Goal: Contribute content

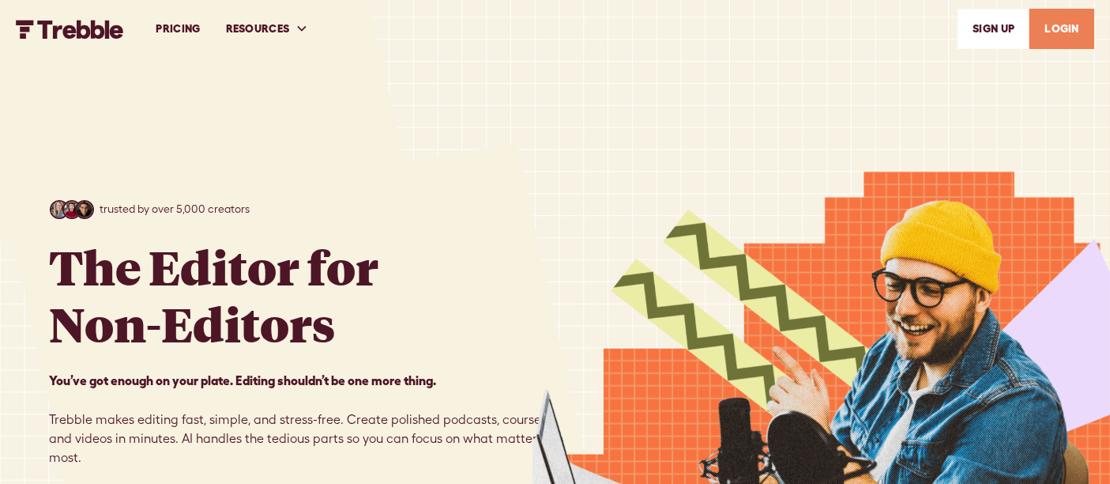
click at [1078, 21] on link "LOGIN" at bounding box center [1062, 29] width 65 height 40
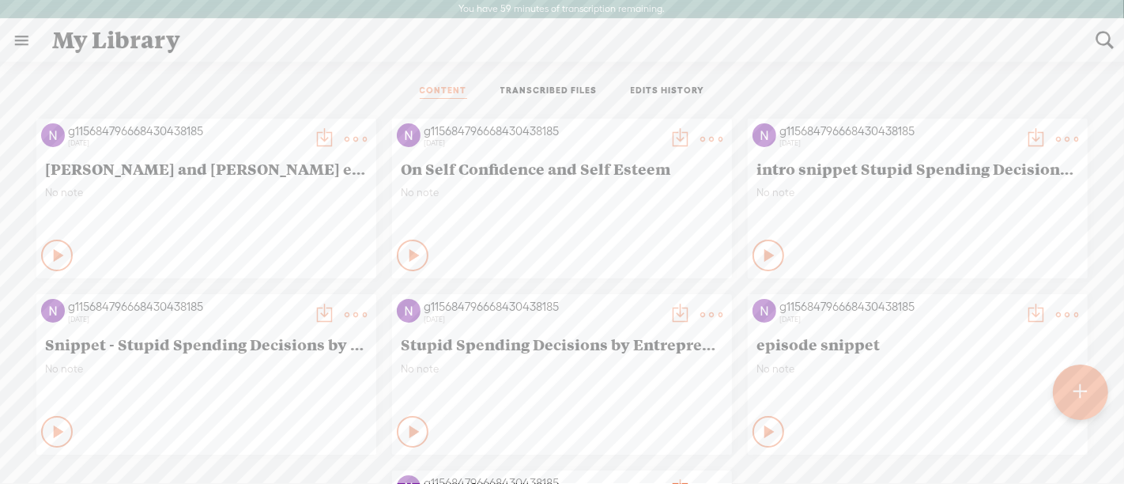
click at [1060, 393] on div at bounding box center [1080, 391] width 56 height 56
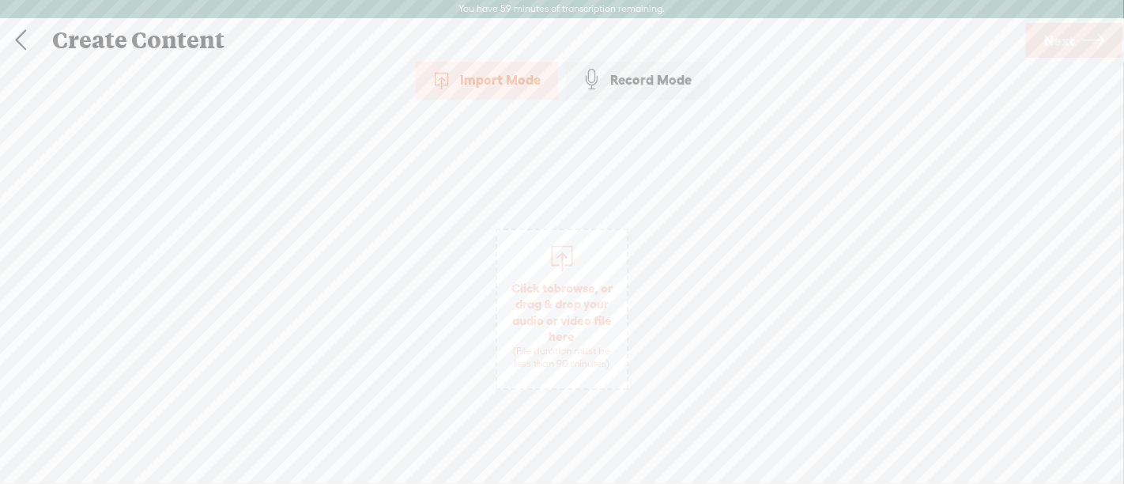
click at [501, 82] on div "Import Mode" at bounding box center [487, 80] width 142 height 40
click at [559, 277] on span "Click to browse , or drag & drop your audio or video file here (File duration m…" at bounding box center [562, 325] width 130 height 107
click at [1112, 32] on link "Next" at bounding box center [1074, 40] width 96 height 35
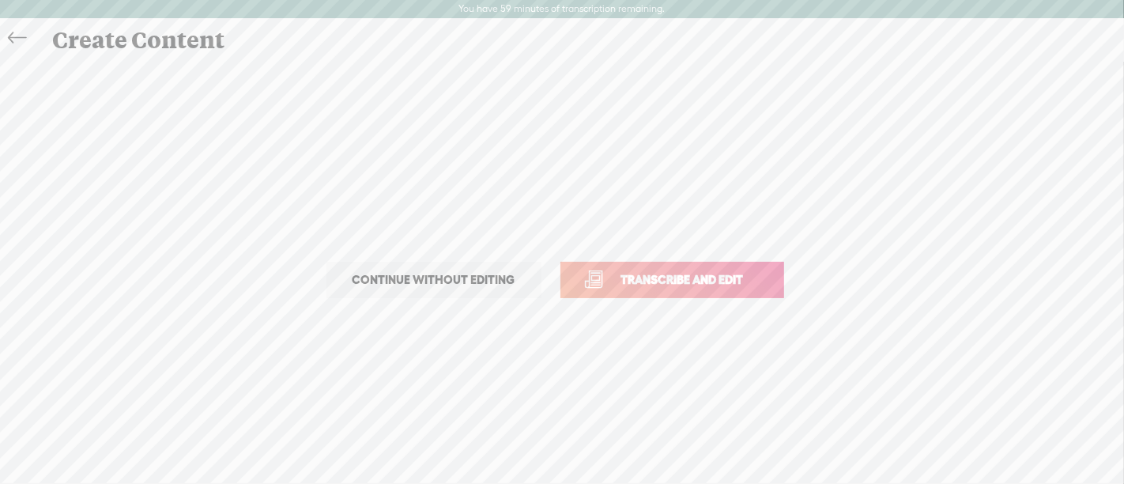
click at [657, 275] on span "Transcribe and edit" at bounding box center [682, 279] width 156 height 18
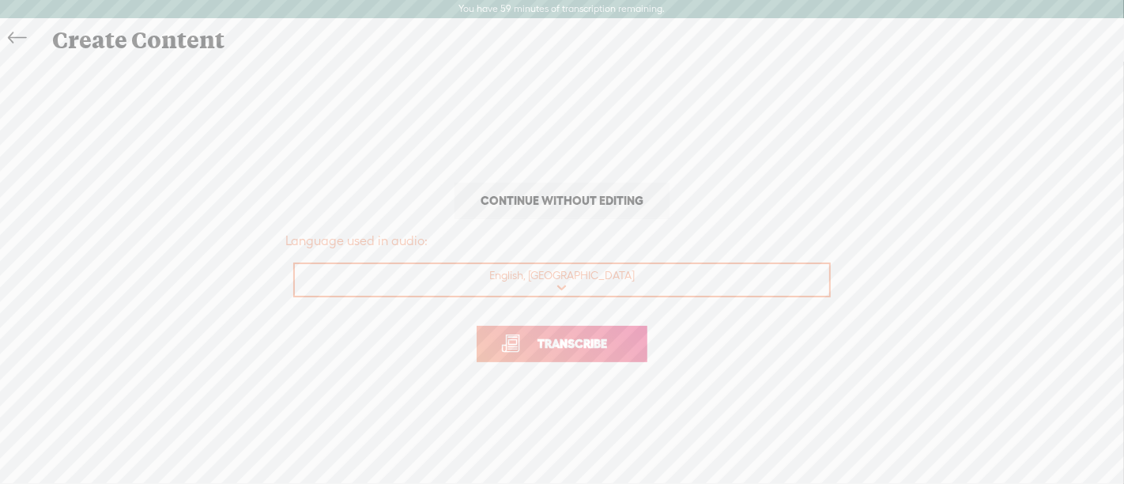
click at [568, 344] on span "Transcribe" at bounding box center [572, 343] width 103 height 18
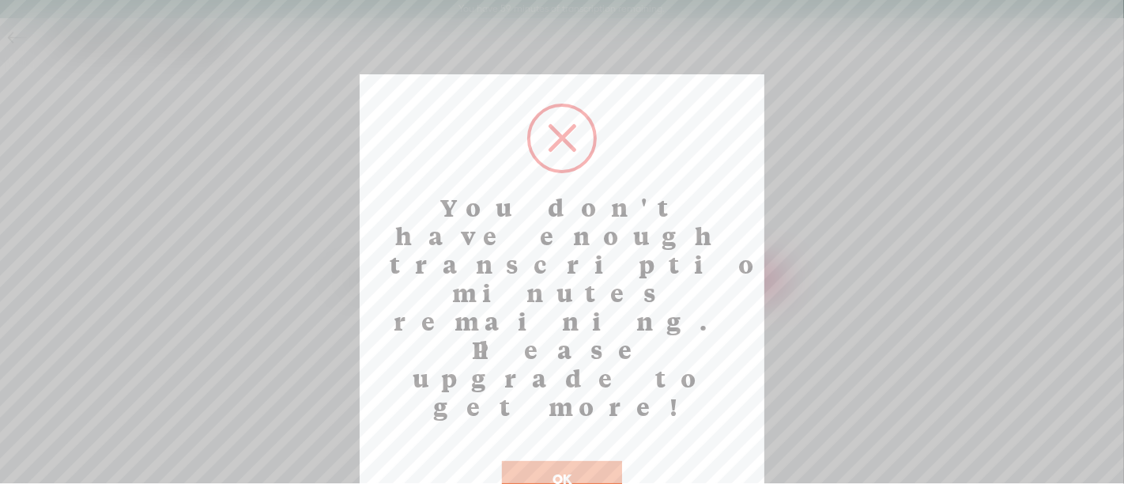
click at [582, 461] on button "OK" at bounding box center [562, 479] width 120 height 36
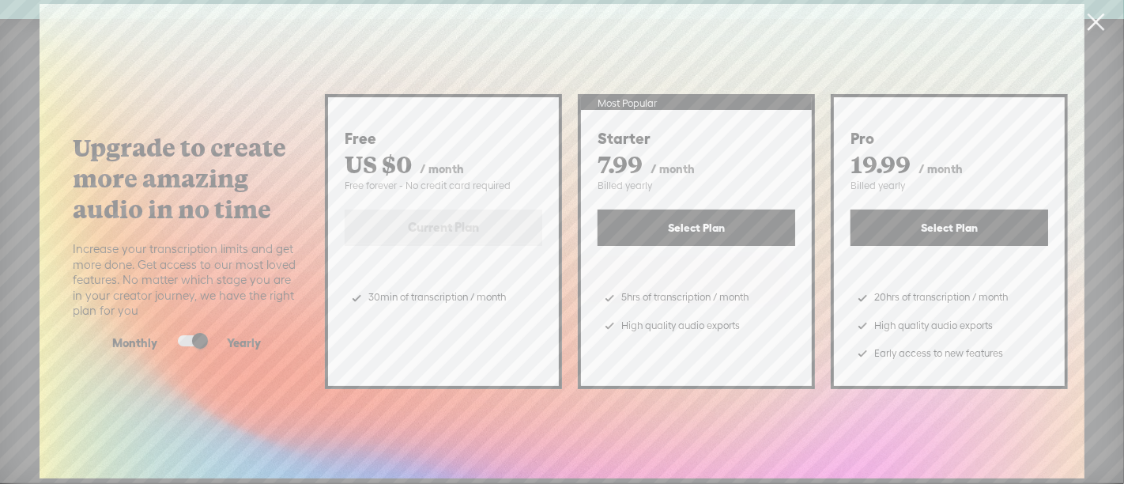
click at [461, 182] on div "Free forever - No credit card required" at bounding box center [443, 185] width 198 height 13
click at [1101, 17] on link at bounding box center [1096, 22] width 40 height 44
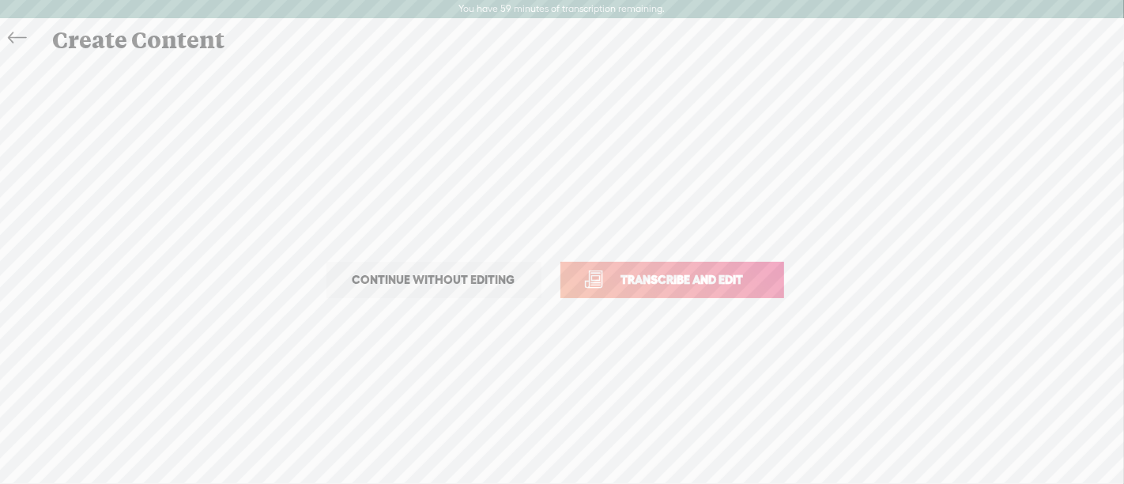
click at [14, 32] on icon at bounding box center [17, 39] width 18 height 36
